Goal: Find specific page/section: Find specific page/section

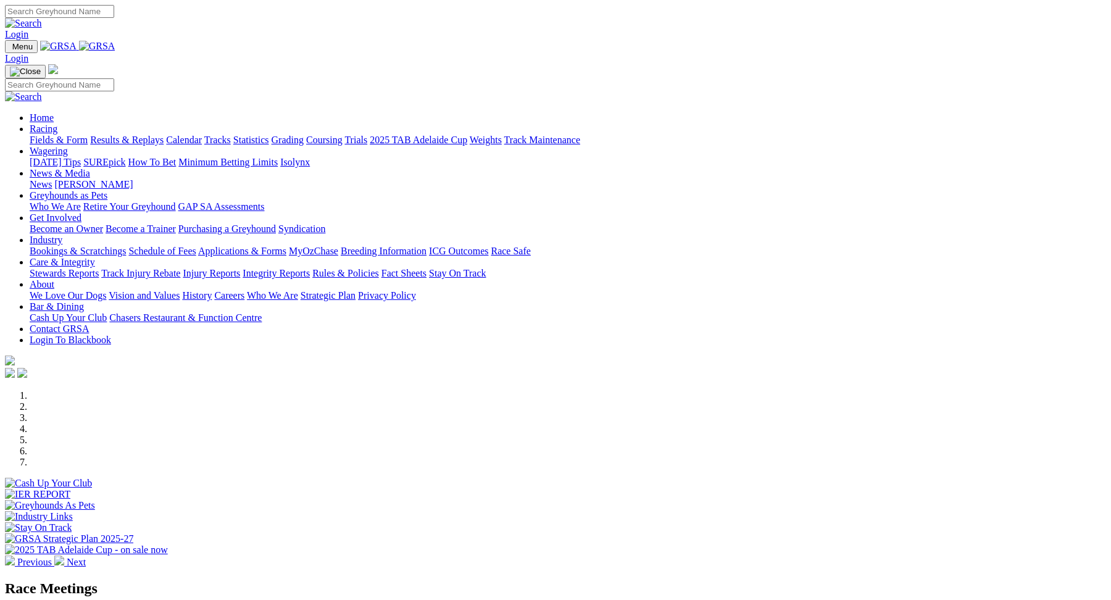
click at [57, 123] on link "Racing" at bounding box center [44, 128] width 28 height 10
click at [88, 135] on link "Fields & Form" at bounding box center [59, 140] width 58 height 10
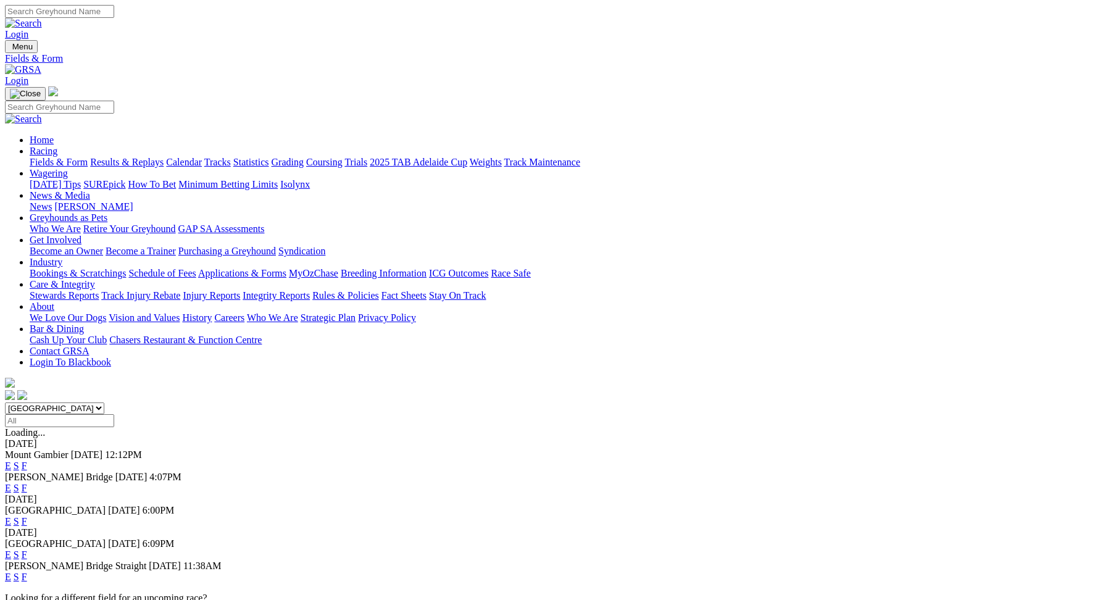
click at [104, 402] on select "[GEOGRAPHIC_DATA] [GEOGRAPHIC_DATA] [GEOGRAPHIC_DATA] [GEOGRAPHIC_DATA] [GEOGRA…" at bounding box center [54, 408] width 99 height 12
select select "QLD"
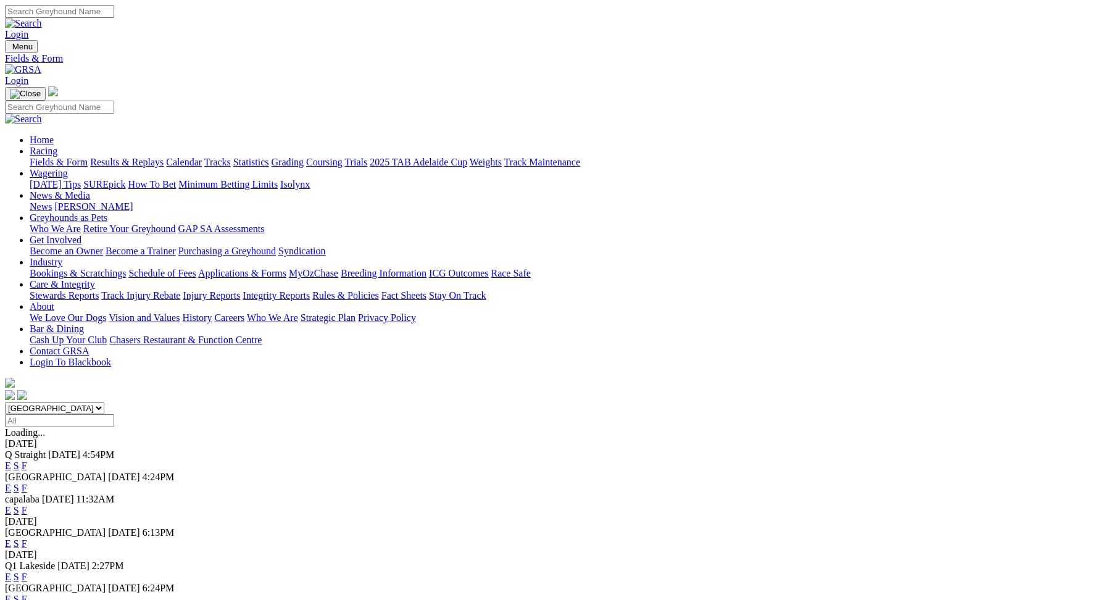
click at [11, 505] on link "E" at bounding box center [8, 510] width 6 height 10
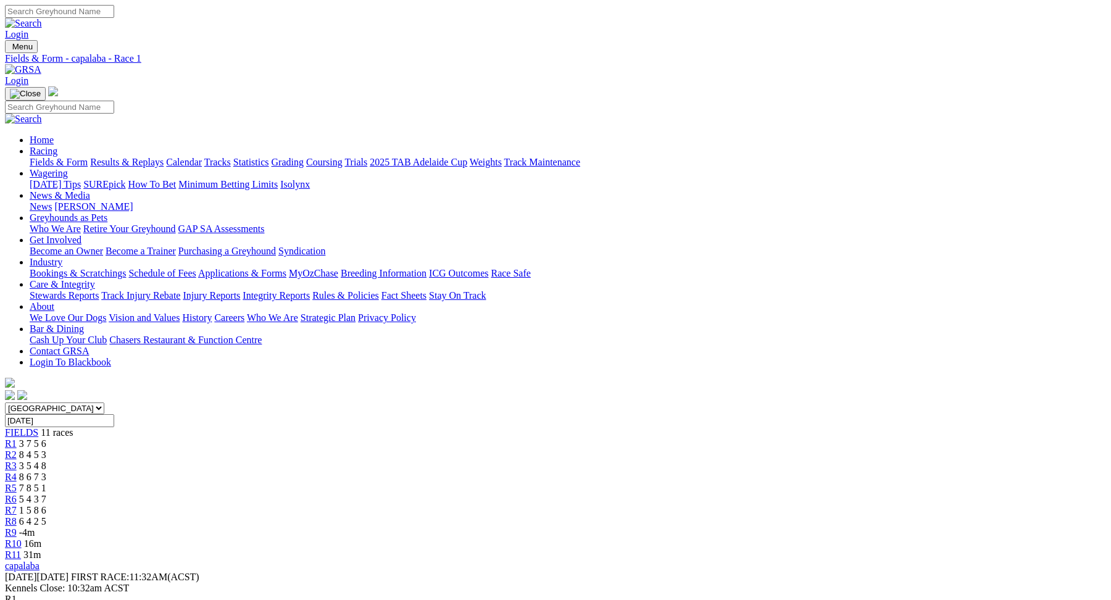
click at [22, 538] on span "R10" at bounding box center [13, 543] width 17 height 10
click at [924, 402] on div "South Australia New South Wales Northern Territory Queensland Tasmania Victoria…" at bounding box center [555, 481] width 1101 height 158
click at [917, 549] on div "R11 31m" at bounding box center [555, 554] width 1101 height 11
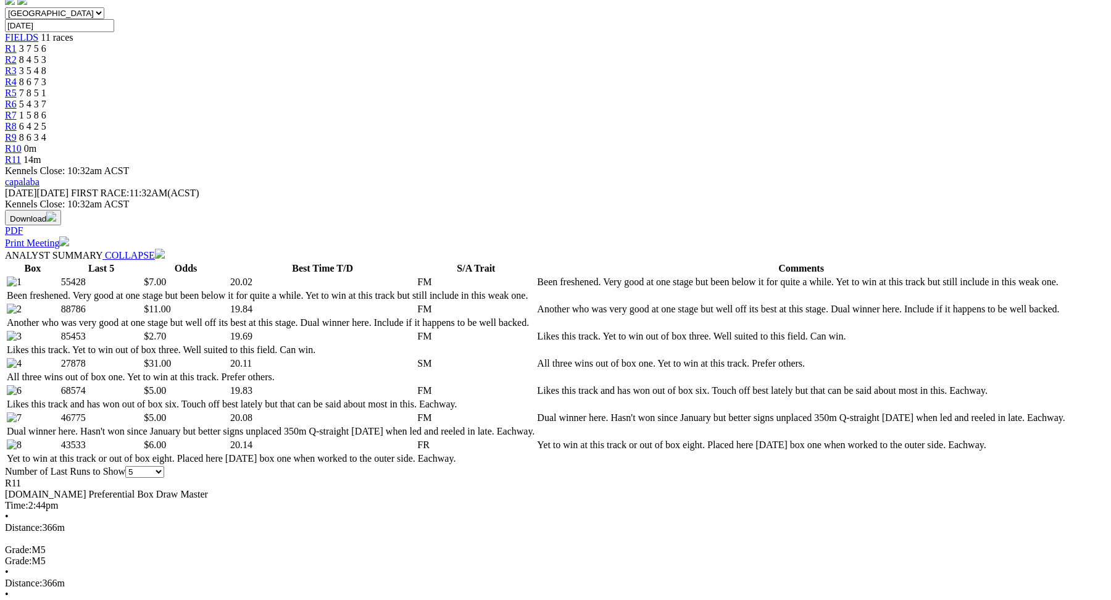
scroll to position [390, 0]
